Goal: Transaction & Acquisition: Purchase product/service

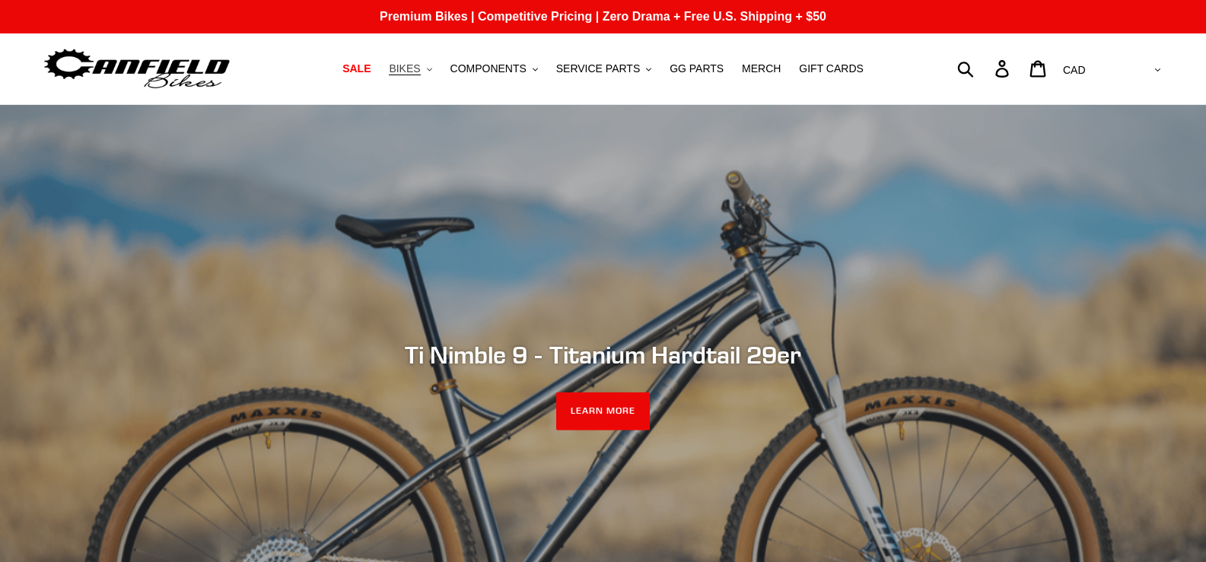
click at [420, 74] on span "BIKES" at bounding box center [404, 68] width 31 height 13
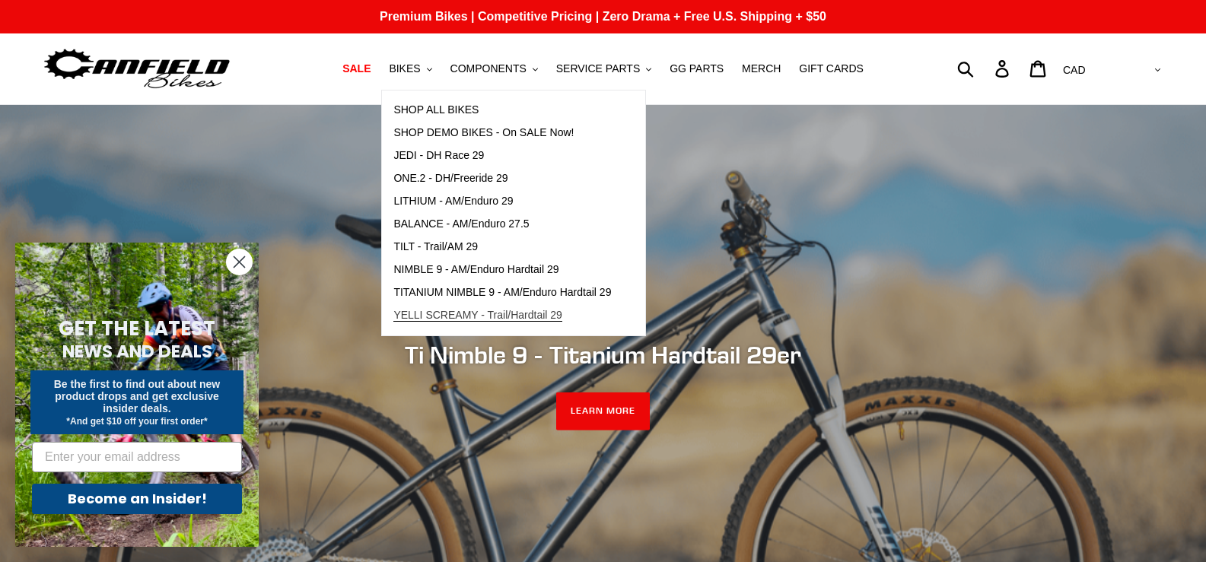
click at [474, 321] on span "YELLI SCREAMY - Trail/Hardtail 29" at bounding box center [478, 315] width 169 height 13
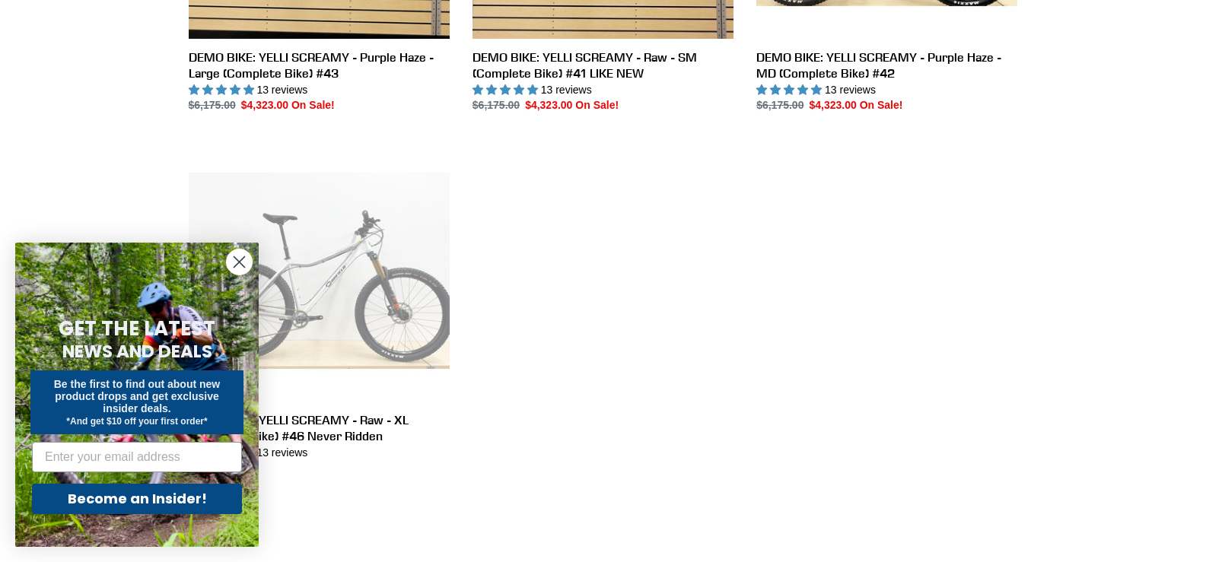
scroll to position [381, 0]
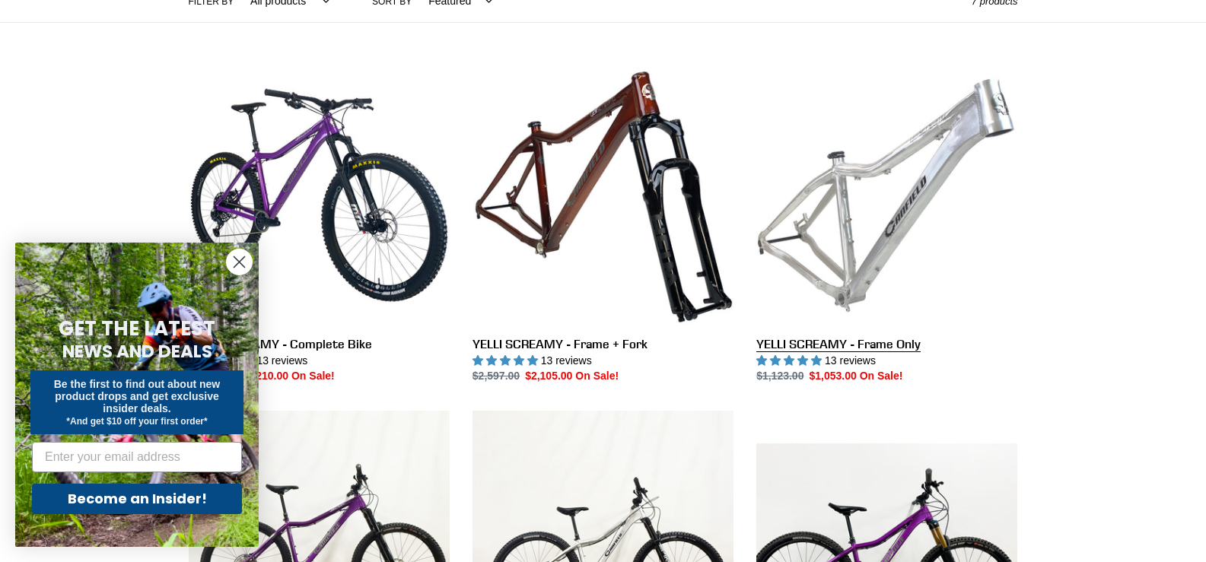
click at [860, 347] on link "YELLI SCREAMY - Frame Only" at bounding box center [887, 225] width 261 height 320
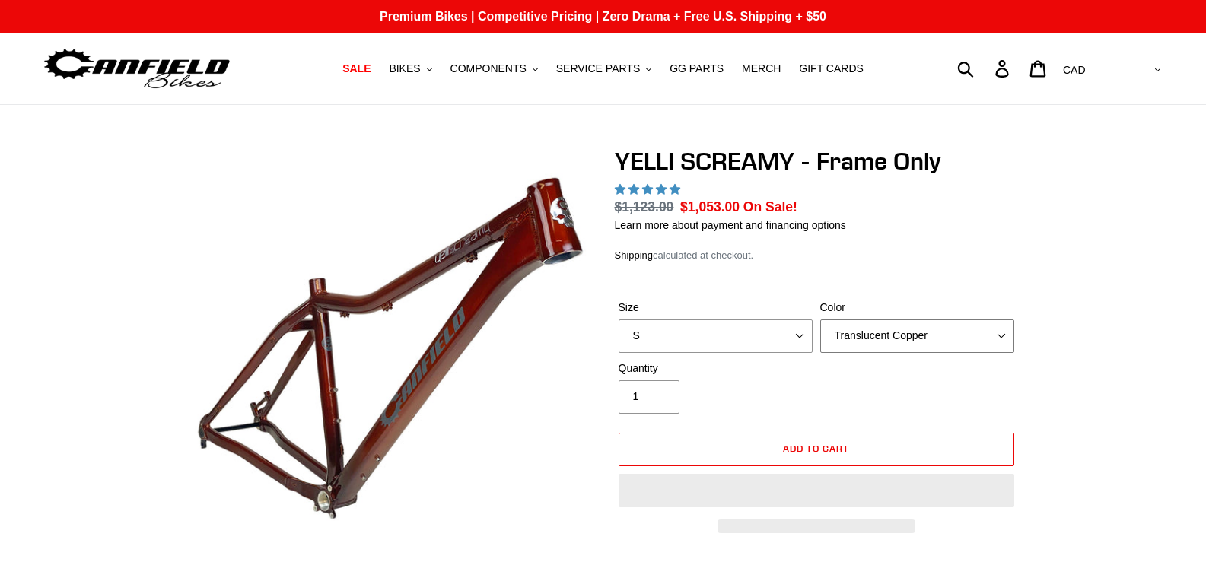
click at [939, 340] on select "Translucent Copper Purple Haze Raw" at bounding box center [918, 336] width 194 height 33
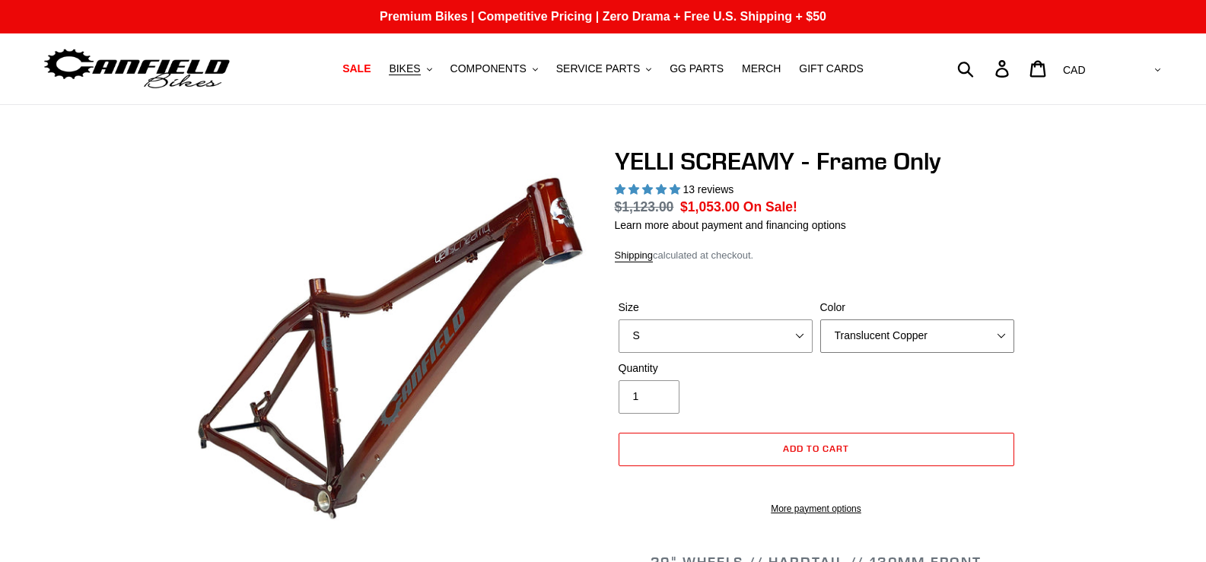
select select "highest-rating"
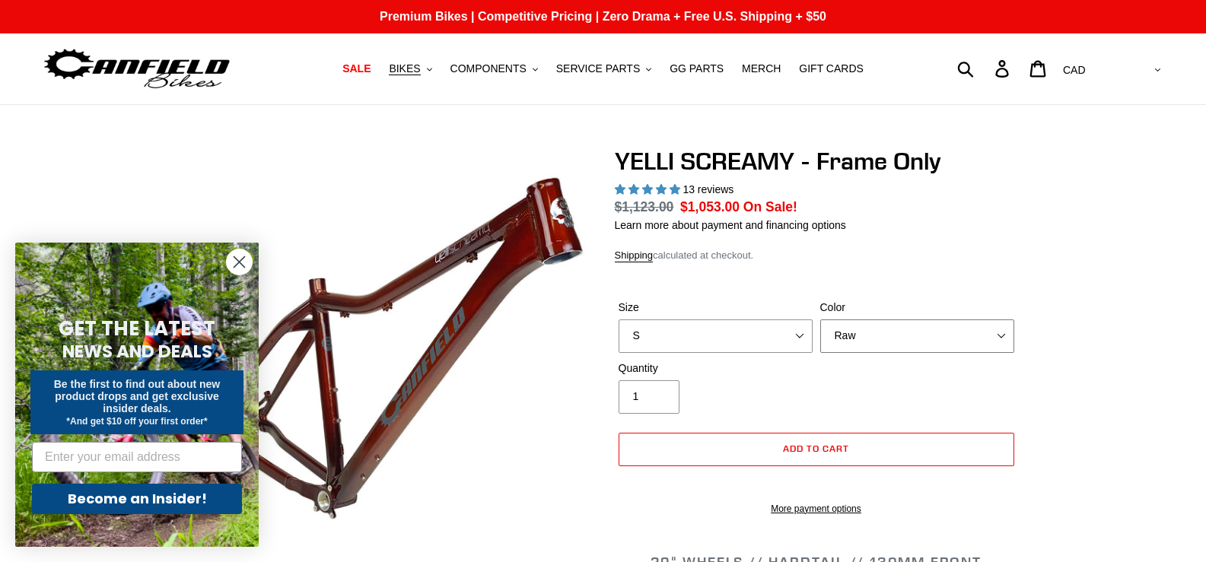
click at [821, 323] on select "Translucent Copper Purple Haze Raw" at bounding box center [918, 336] width 194 height 33
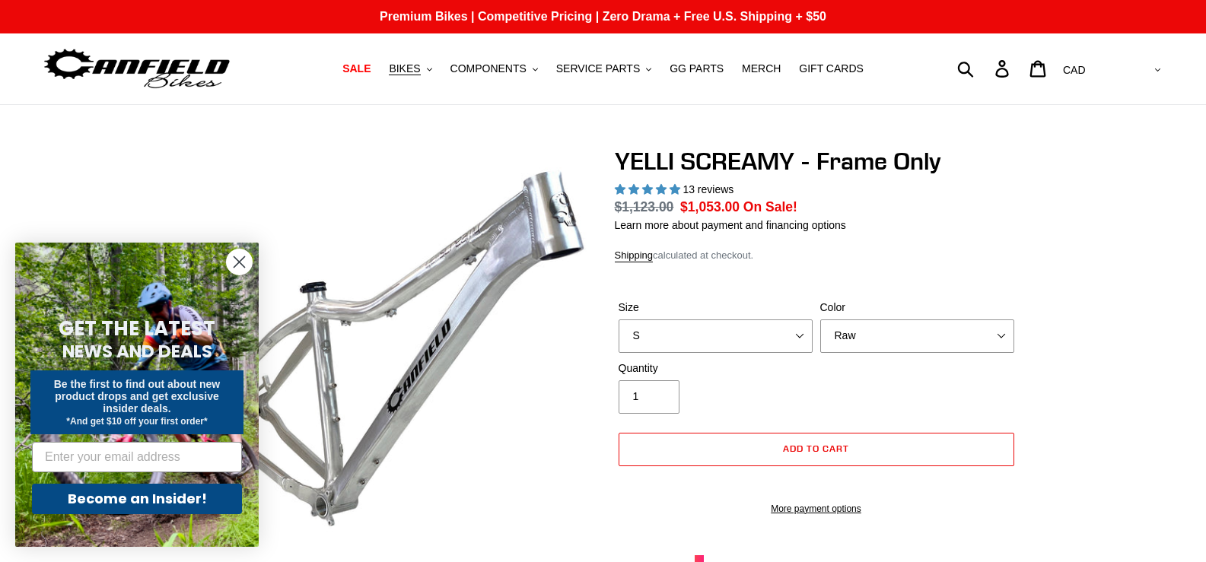
click at [238, 266] on circle "Close dialog" at bounding box center [239, 262] width 25 height 25
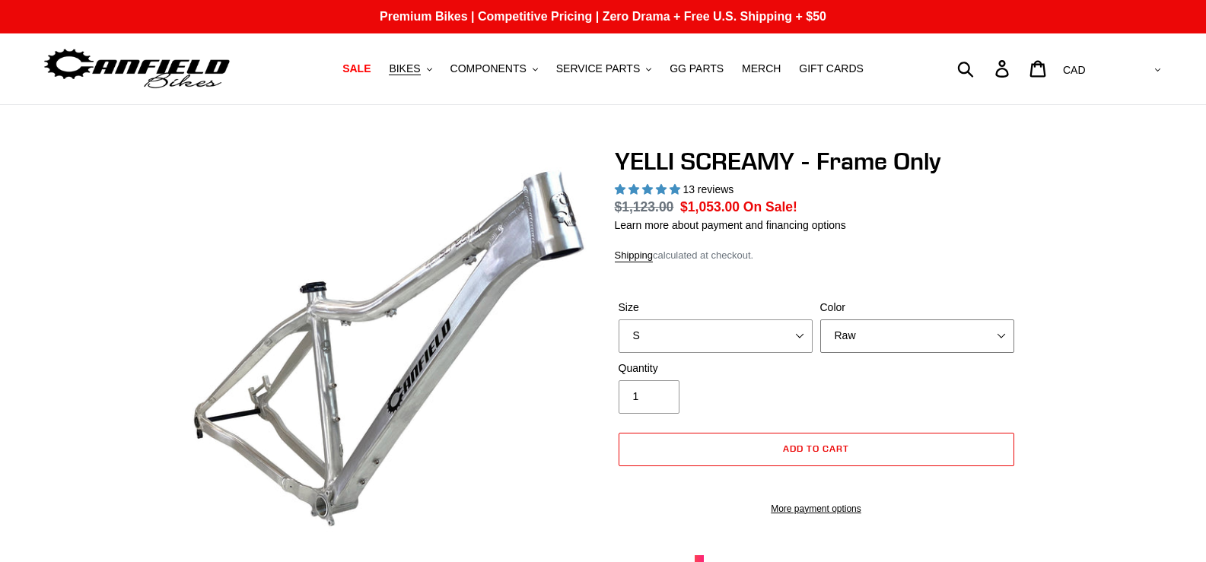
click at [880, 330] on select "Translucent Copper Purple Haze Raw" at bounding box center [918, 336] width 194 height 33
click at [821, 323] on select "Translucent Copper Purple Haze Raw" at bounding box center [918, 336] width 194 height 33
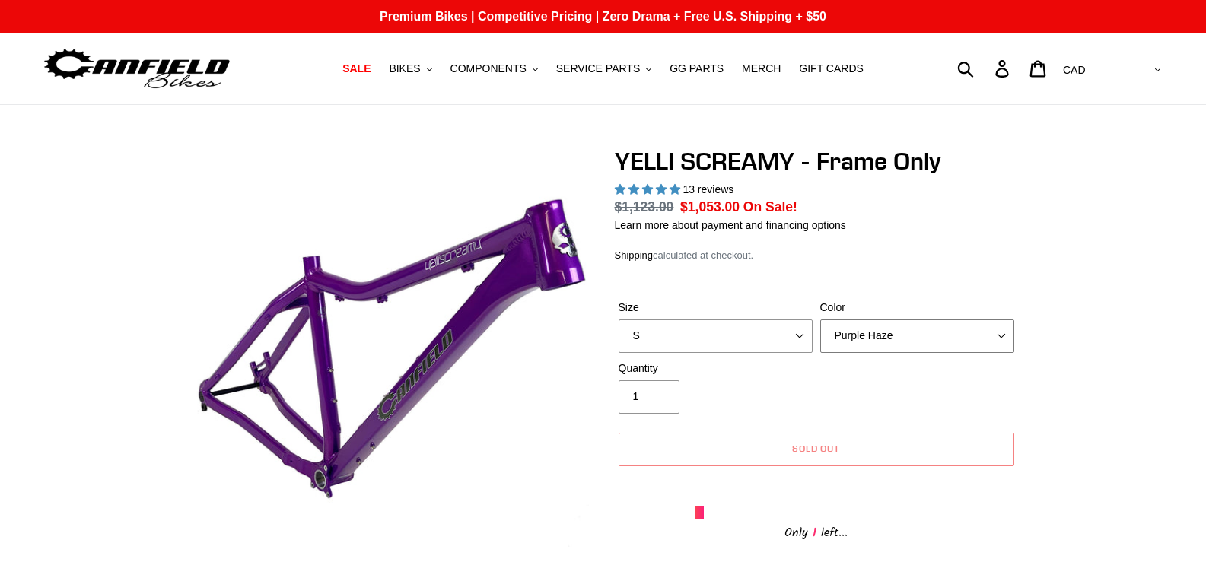
click at [945, 344] on select "Translucent Copper Purple Haze Raw" at bounding box center [918, 336] width 194 height 33
select select "Raw"
click at [821, 323] on select "Translucent Copper Purple Haze Raw" at bounding box center [918, 336] width 194 height 33
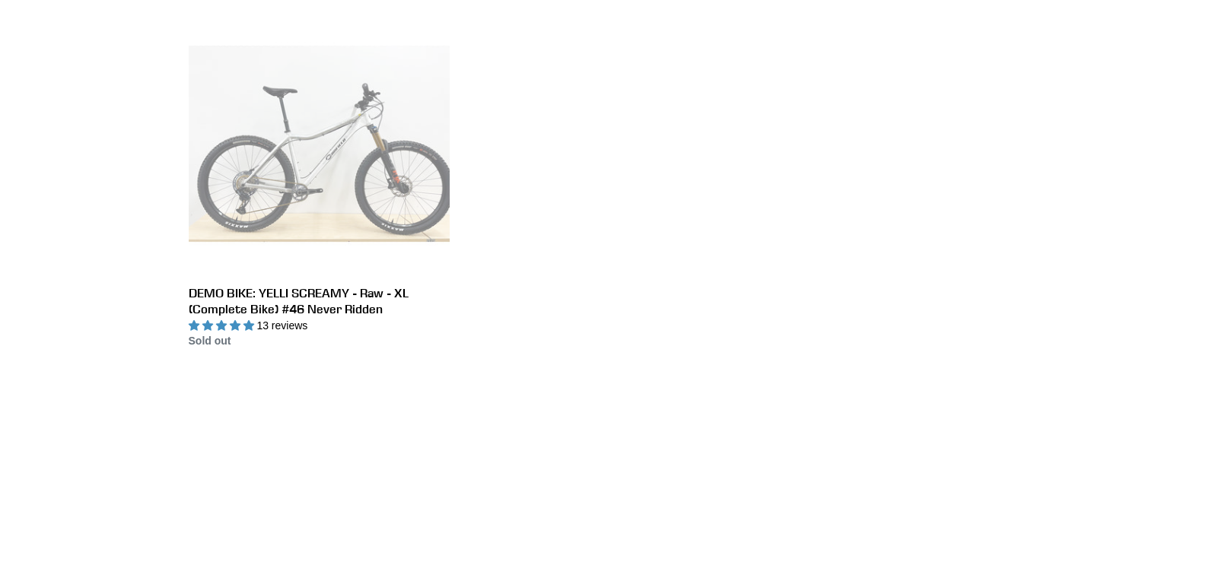
scroll to position [1522, 0]
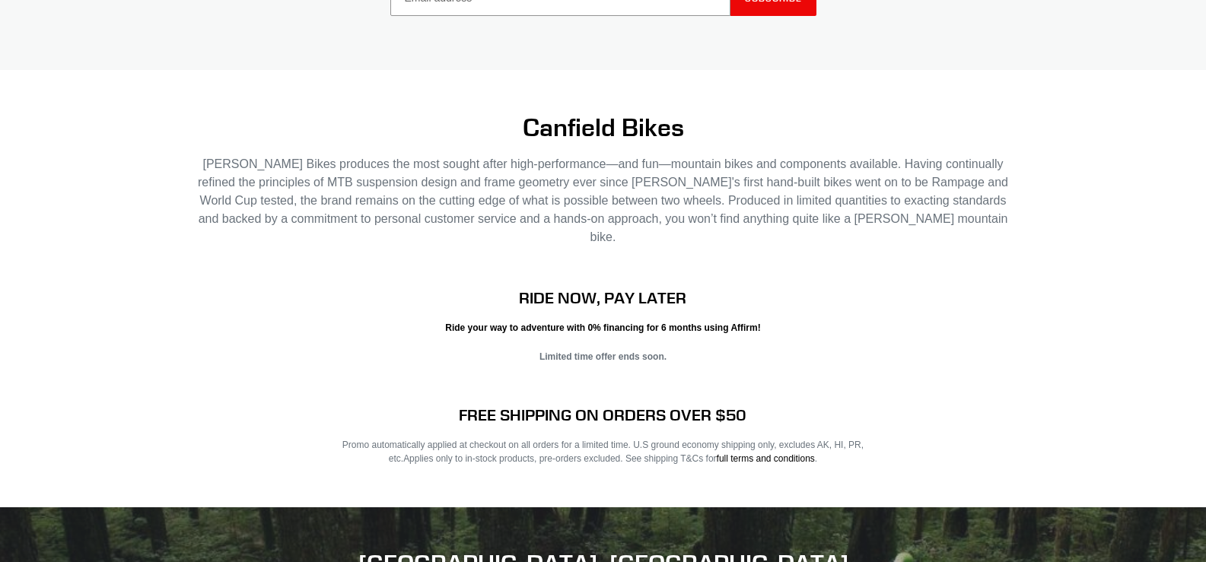
scroll to position [2030, 0]
